Goal: Browse casually

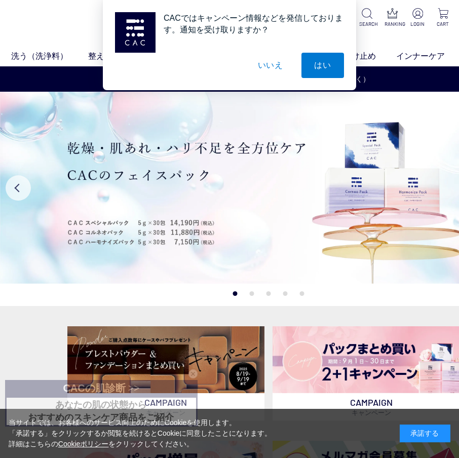
click at [275, 67] on button "いいえ" at bounding box center [270, 65] width 51 height 25
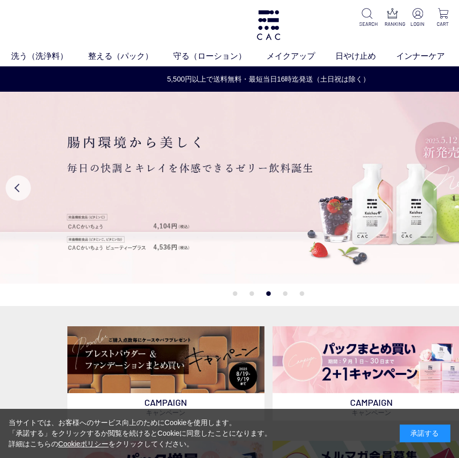
click at [418, 431] on div "承諾する" at bounding box center [425, 434] width 51 height 18
